Goal: Task Accomplishment & Management: Manage account settings

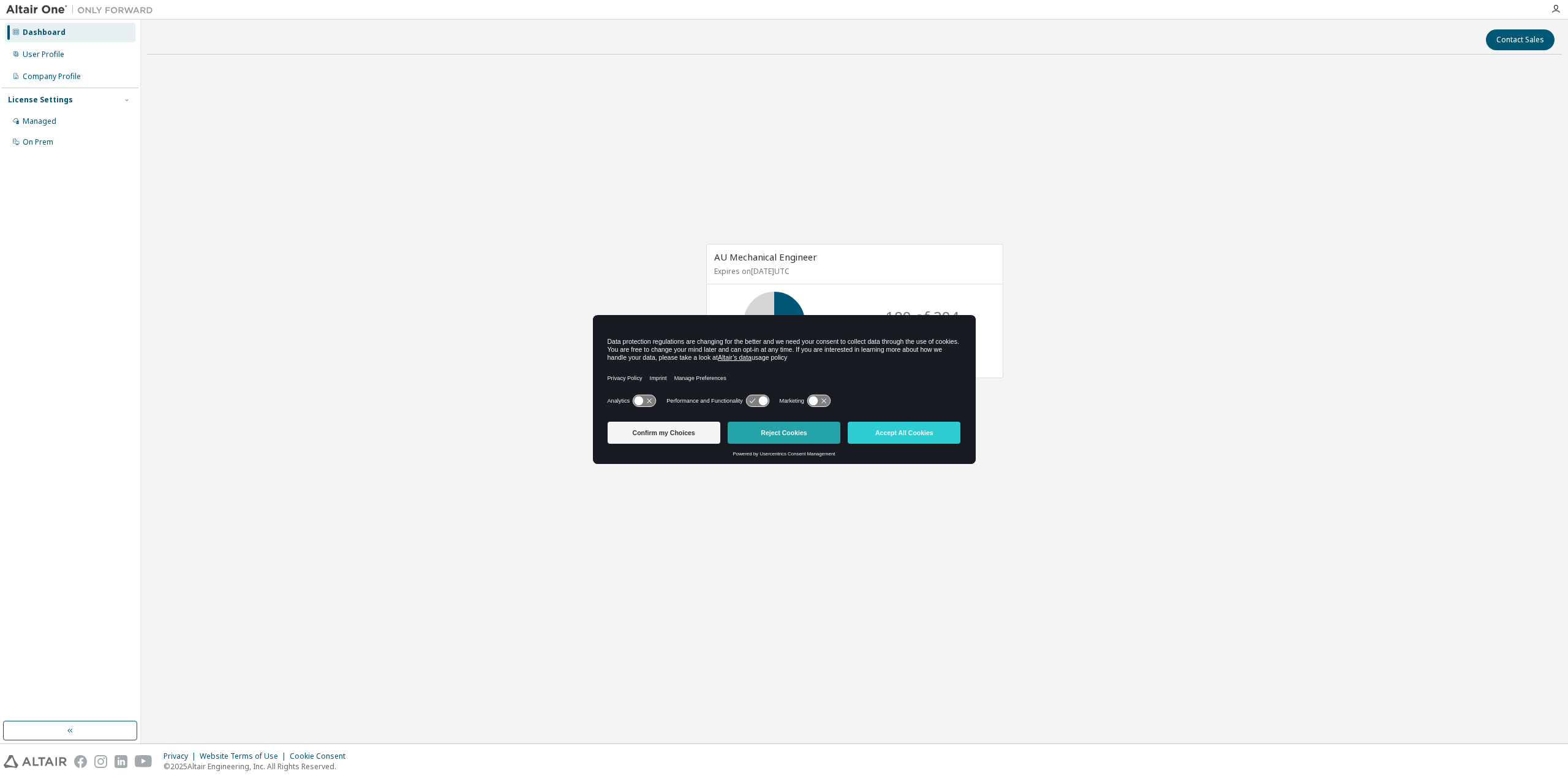
click at [789, 432] on button "Reject Cookies" at bounding box center [784, 432] width 113 height 22
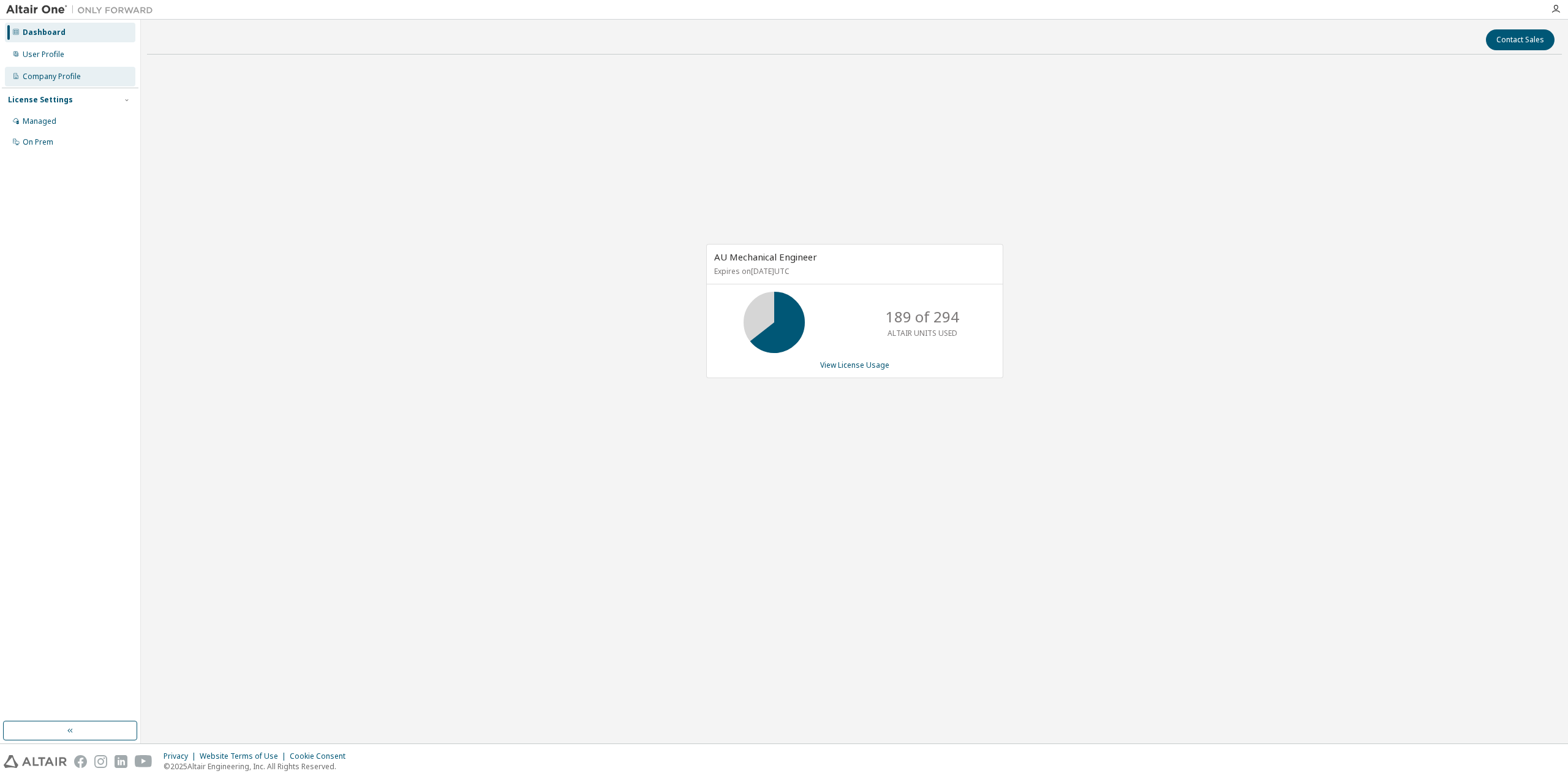
click at [49, 75] on div "Company Profile" at bounding box center [52, 76] width 58 height 10
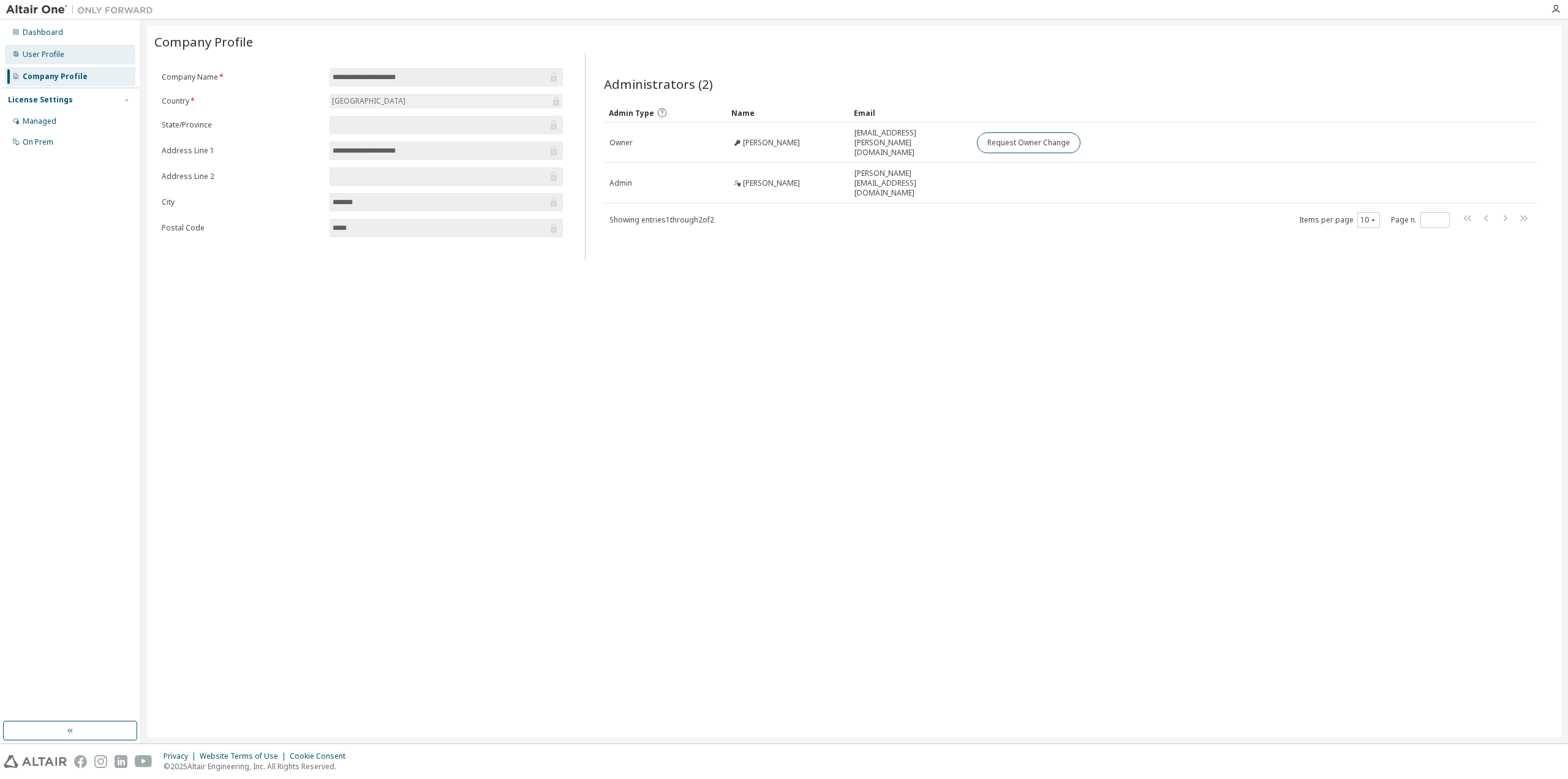
click at [49, 59] on div "User Profile" at bounding box center [43, 54] width 42 height 10
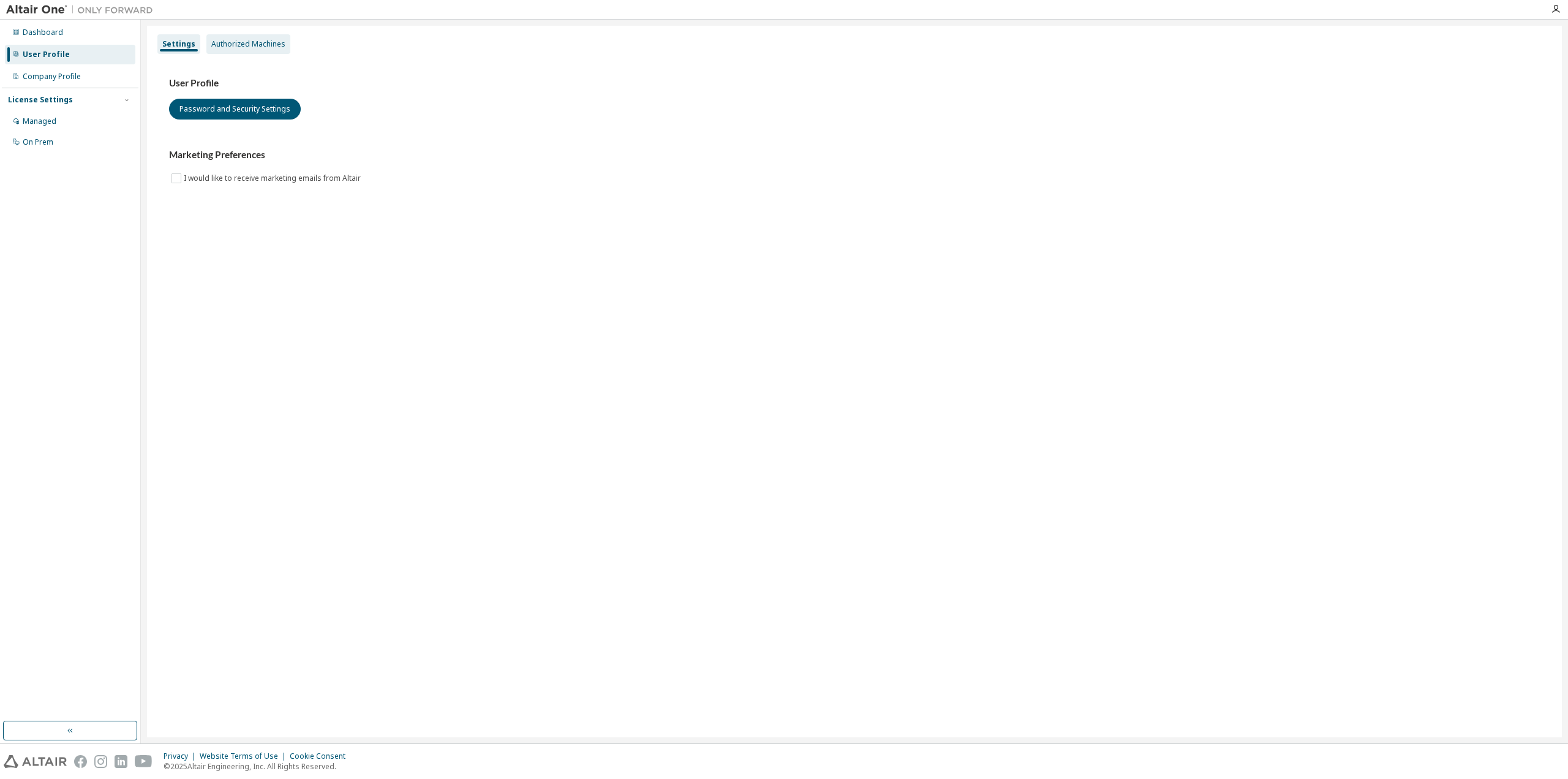
click at [243, 45] on div "Authorized Machines" at bounding box center [248, 44] width 74 height 10
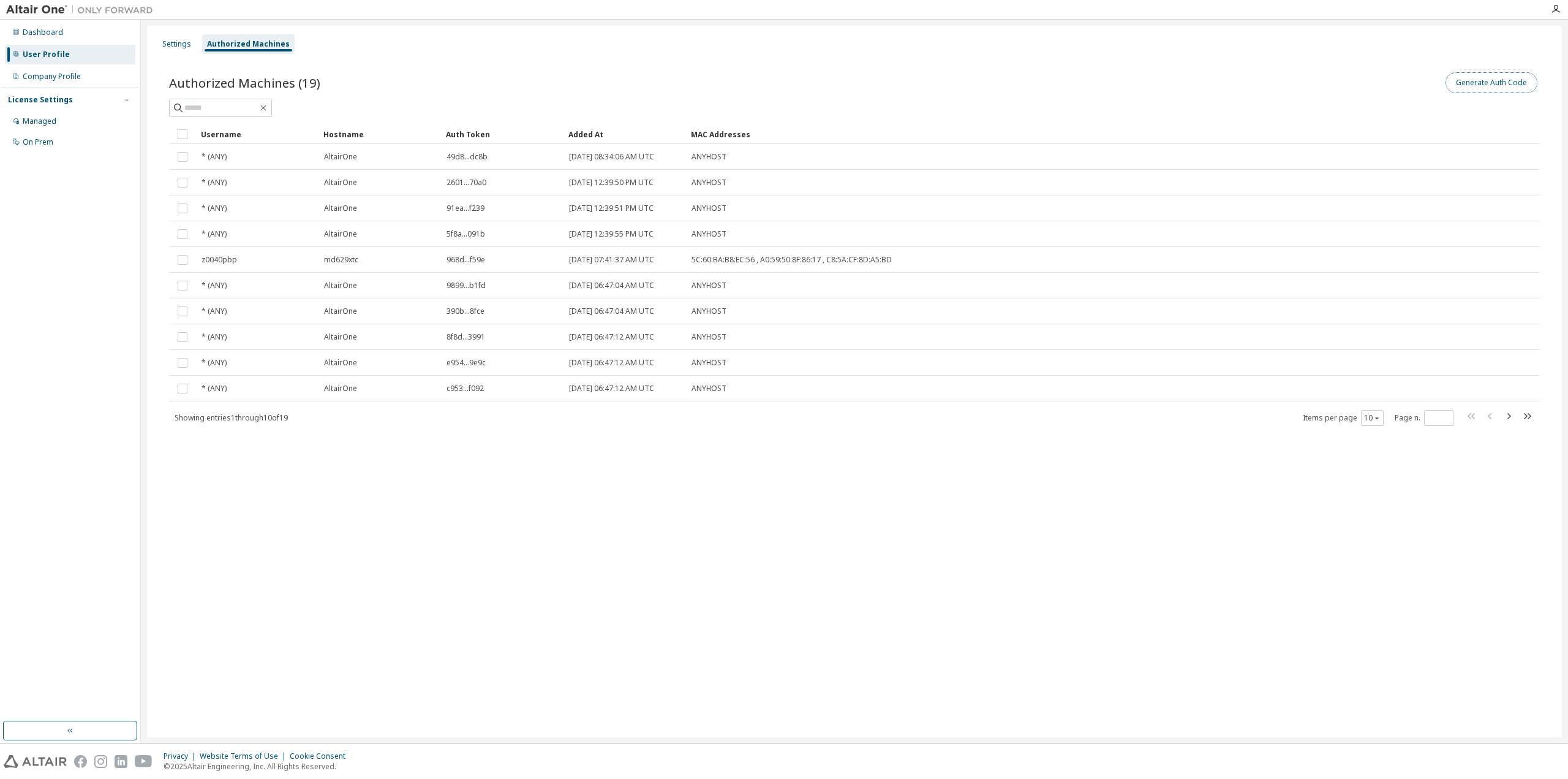
click at [1510, 85] on button "Generate Auth Code" at bounding box center [1491, 83] width 92 height 21
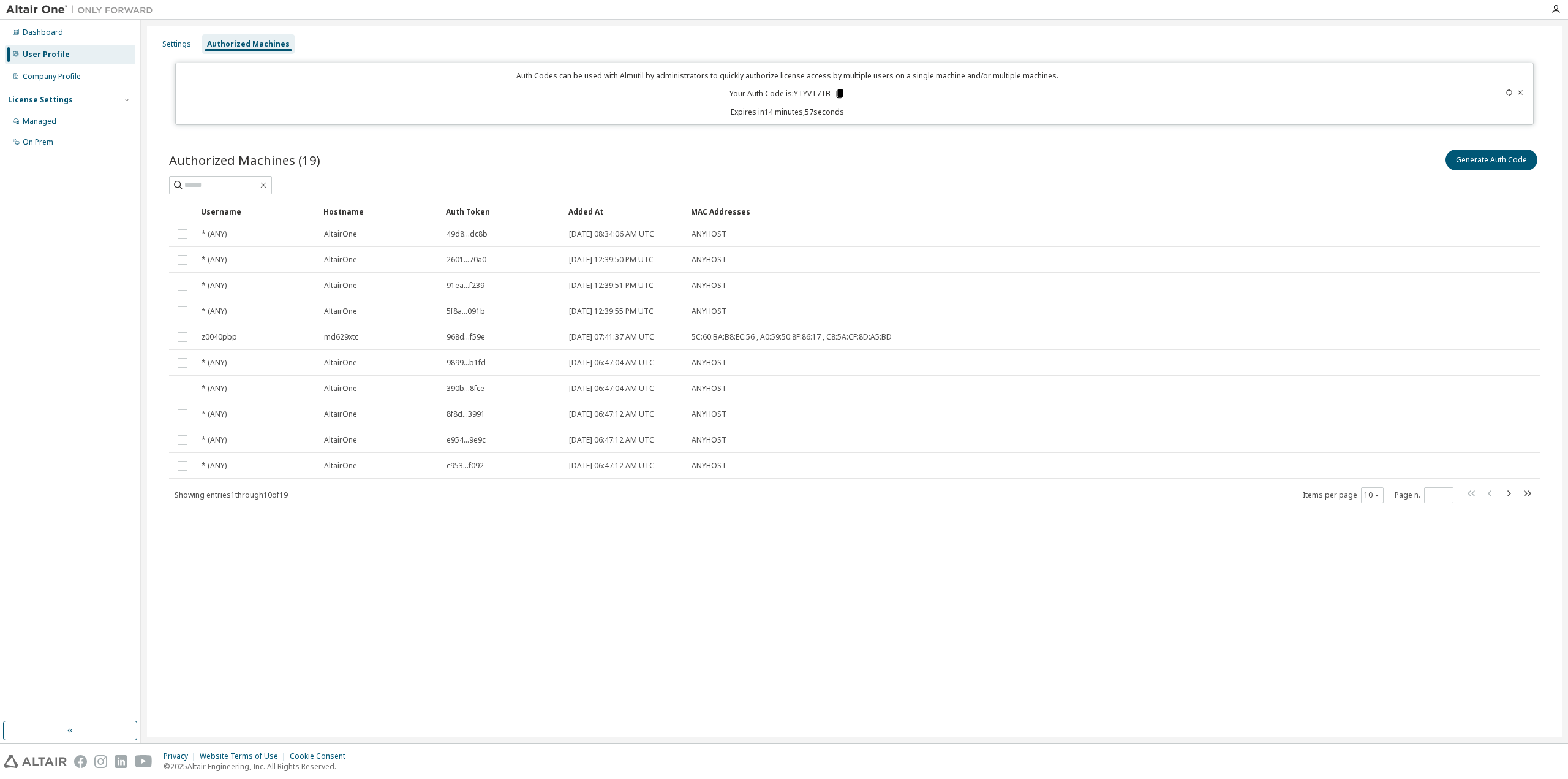
click at [835, 92] on icon at bounding box center [840, 94] width 11 height 11
click at [390, 138] on div "Authorized Machines (19) Generate Auth Code Clear Load Save Save As Field Opera…" at bounding box center [854, 334] width 1400 height 403
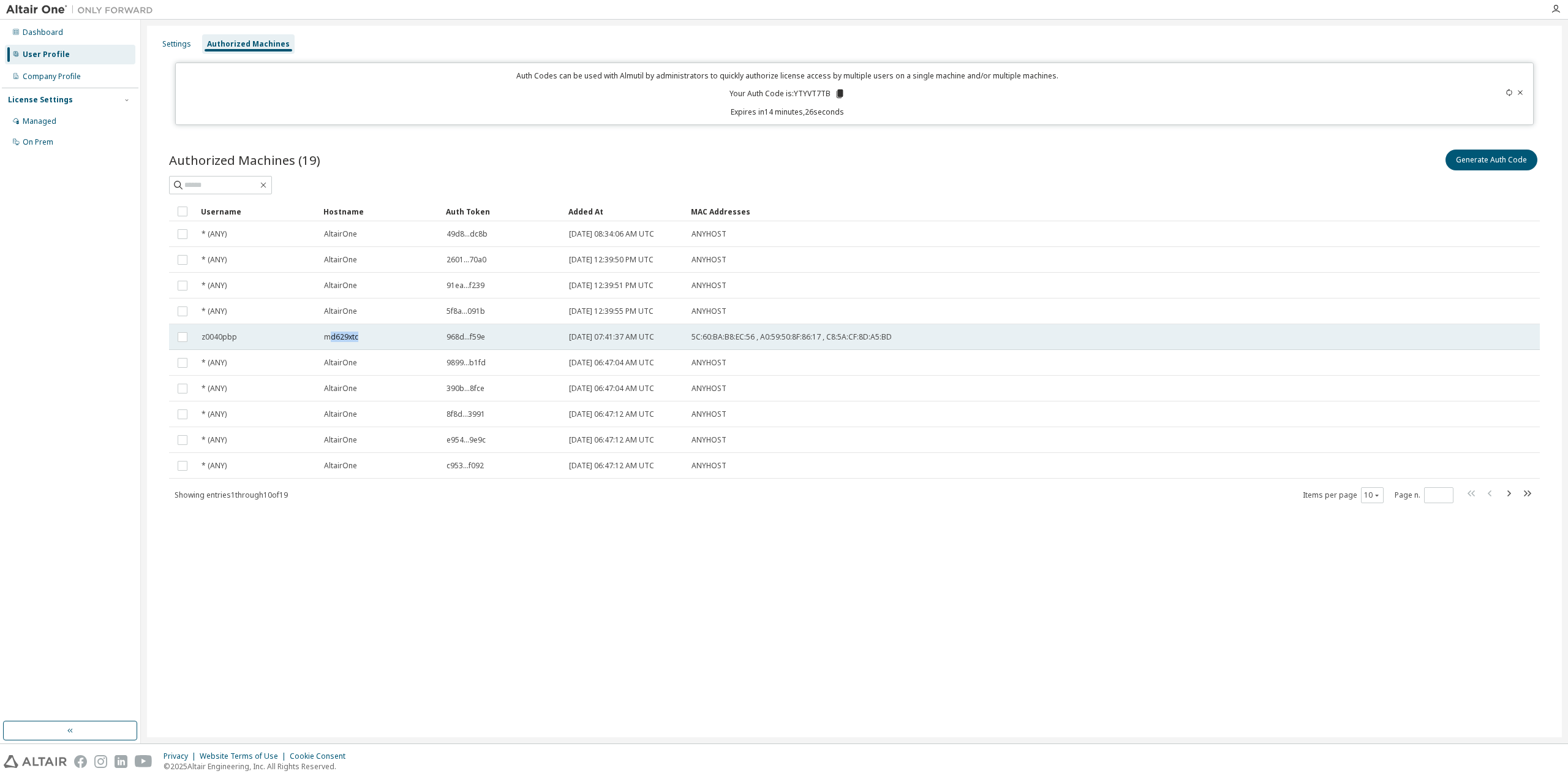
drag, startPoint x: 348, startPoint y: 339, endPoint x: 372, endPoint y: 339, distance: 24.0
click at [372, 339] on div "md629xtc" at bounding box center [379, 337] width 111 height 10
click at [1512, 494] on icon "button" at bounding box center [1508, 493] width 14 height 14
type input "*"
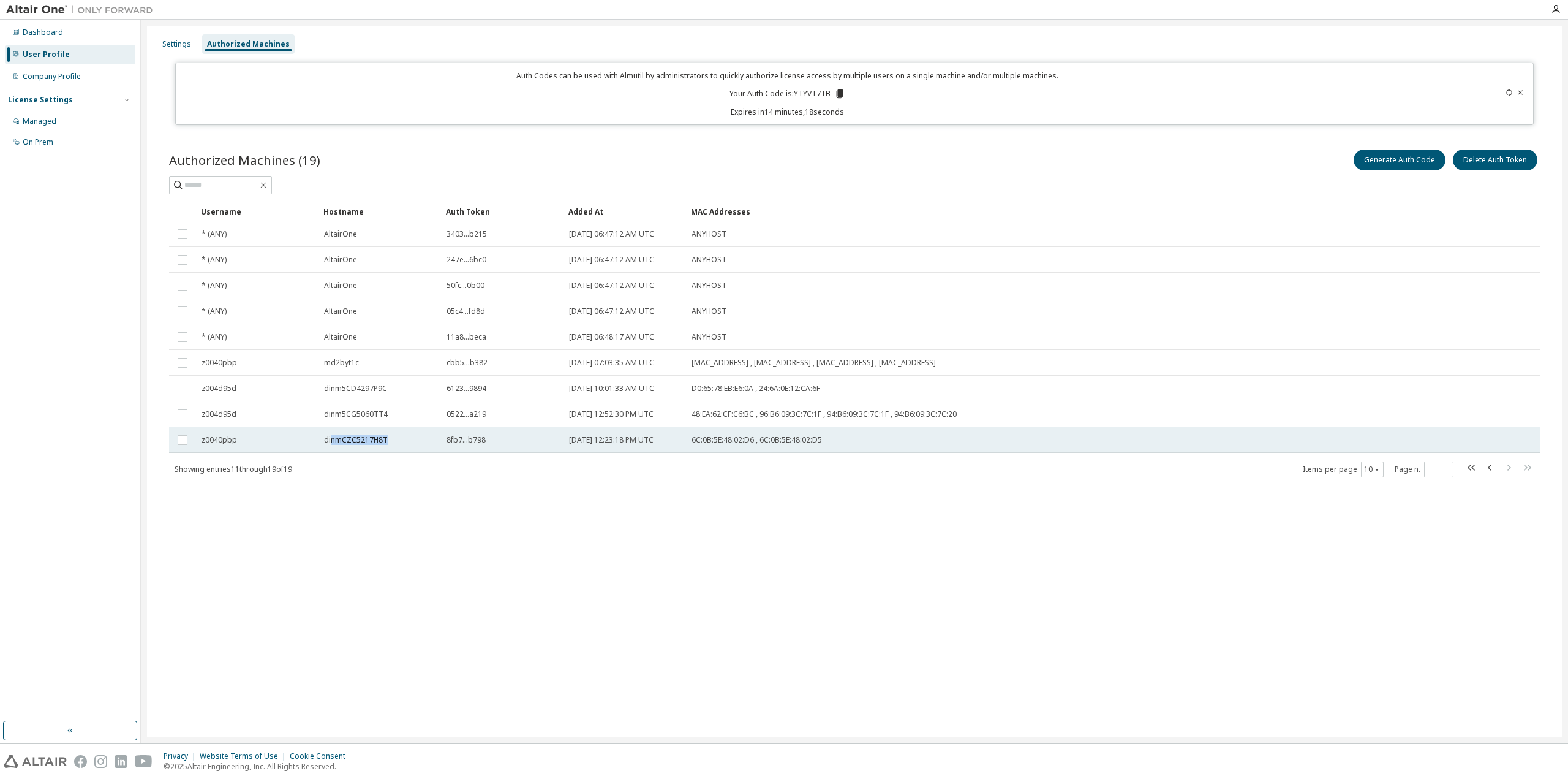
drag, startPoint x: 332, startPoint y: 440, endPoint x: 396, endPoint y: 442, distance: 64.0
click at [396, 442] on div "dinmCZC5217H8T" at bounding box center [379, 440] width 111 height 10
click at [377, 442] on span "dinmCZC5217H8T" at bounding box center [355, 440] width 64 height 10
